Goal: Navigation & Orientation: Find specific page/section

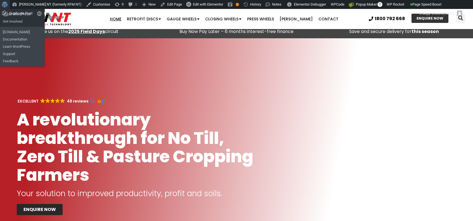
drag, startPoint x: 0, startPoint y: 0, endPoint x: 6, endPoint y: 4, distance: 7.6
click at [6, 4] on span "Toolbar" at bounding box center [4, 4] width 4 height 8
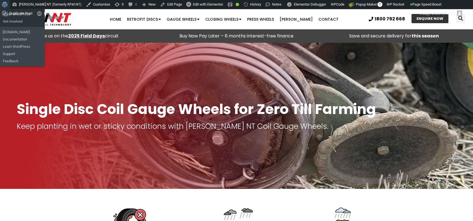
click at [6, 6] on span "Toolbar" at bounding box center [4, 4] width 4 height 8
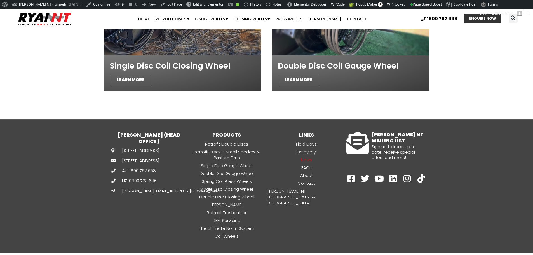
scroll to position [1601, 0]
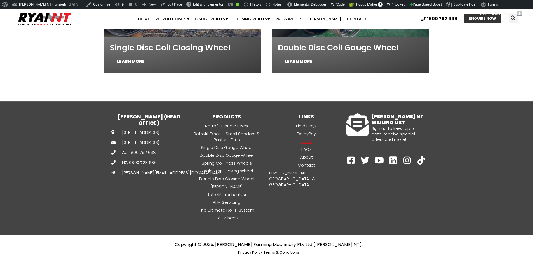
click at [301, 138] on link "News" at bounding box center [306, 141] width 80 height 6
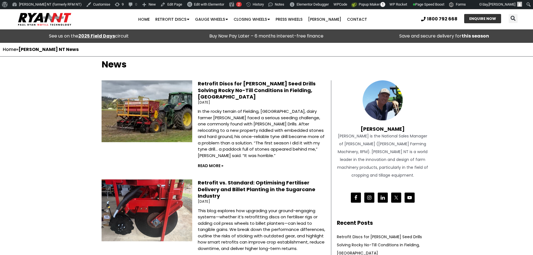
click at [231, 89] on link "Retrofit Discs for [PERSON_NAME] Seed Drills Solving Rocky No-Till Conditions i…" at bounding box center [257, 90] width 118 height 20
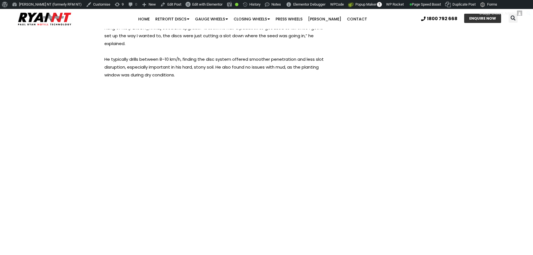
scroll to position [1006, 0]
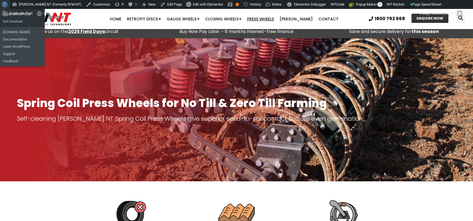
click at [5, 2] on span "Toolbar" at bounding box center [4, 4] width 4 height 8
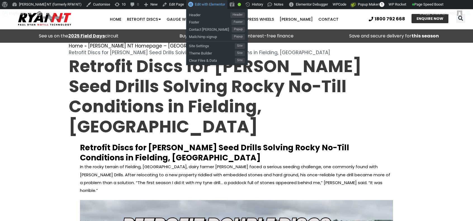
click at [195, 3] on span "Edit with Elementor" at bounding box center [210, 4] width 30 height 4
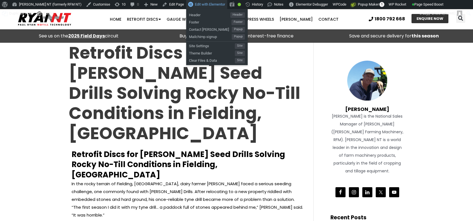
click at [202, 3] on span "Edit with Elementor" at bounding box center [210, 4] width 30 height 4
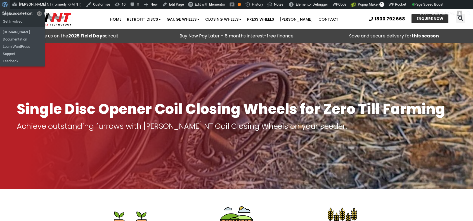
click at [6, 5] on span "Toolbar" at bounding box center [4, 4] width 4 height 8
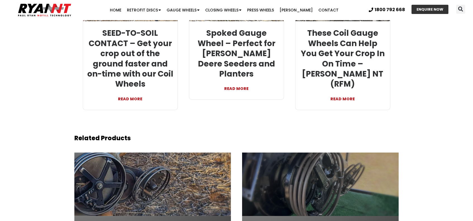
scroll to position [1623, 0]
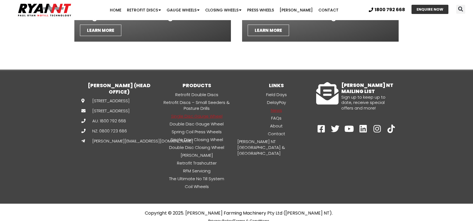
click at [278, 107] on link "News" at bounding box center [277, 110] width 80 height 6
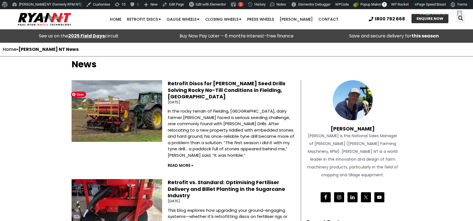
click at [185, 89] on link "Retrofit Discs for [PERSON_NAME] Seed Drills Solving Rocky No-Till Conditions i…" at bounding box center [227, 90] width 118 height 20
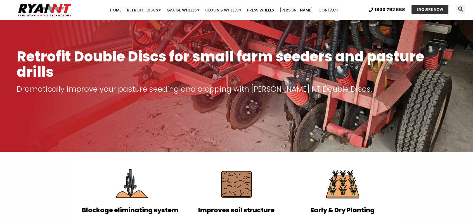
scroll to position [33, 0]
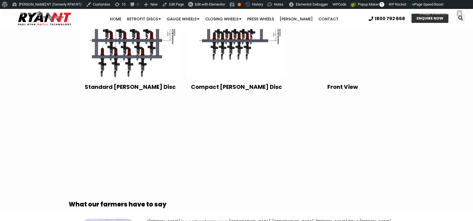
scroll to position [1076, 0]
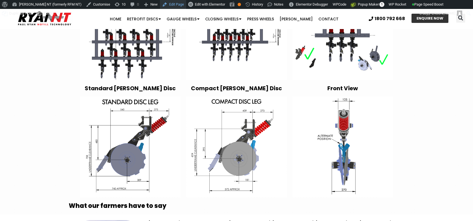
click at [160, 6] on link "Edit Page" at bounding box center [173, 4] width 26 height 9
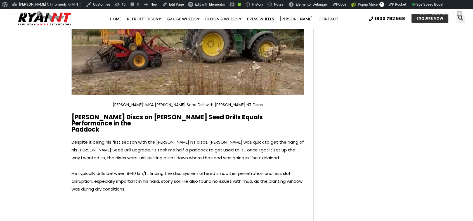
scroll to position [1090, 0]
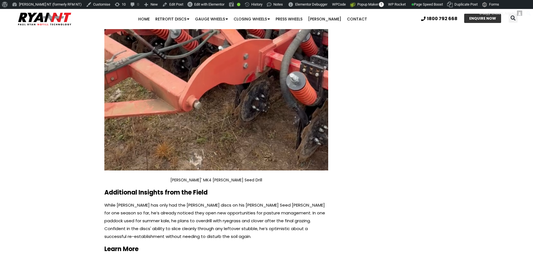
scroll to position [2008, 0]
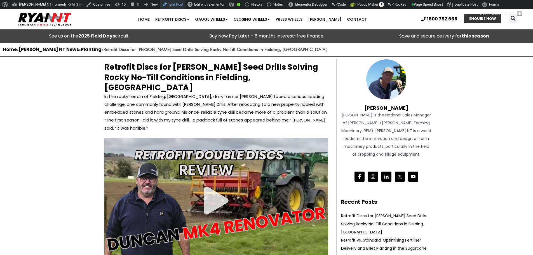
click at [160, 5] on link "Edit Post" at bounding box center [172, 4] width 25 height 9
